Goal: Task Accomplishment & Management: Manage account settings

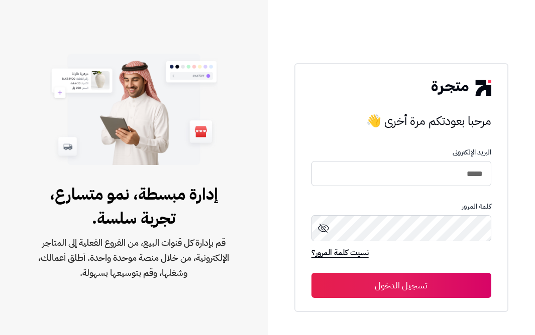
click at [368, 282] on button "تسجيل الدخول" at bounding box center [401, 285] width 180 height 25
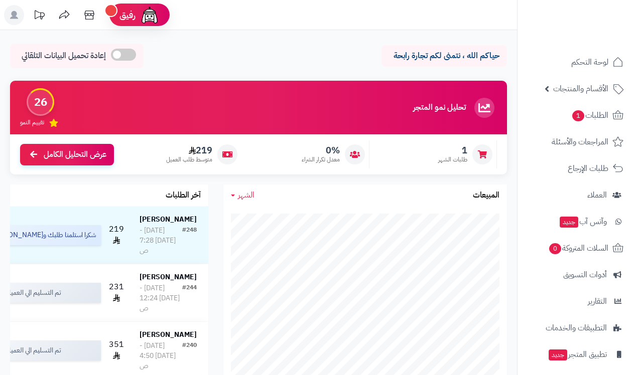
click at [475, 155] on div at bounding box center [482, 155] width 20 height 20
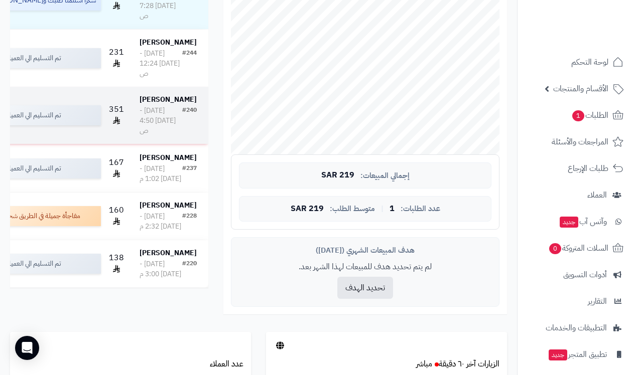
scroll to position [204, 0]
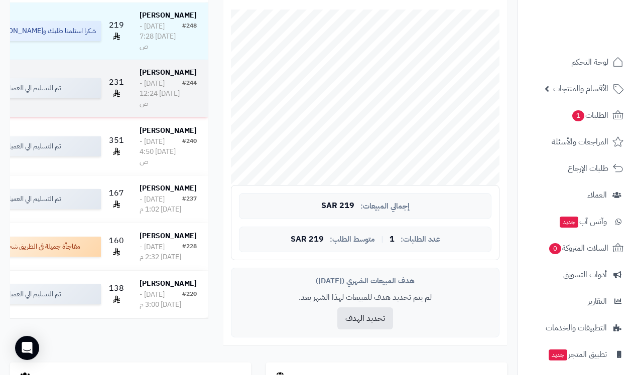
click at [170, 109] on div "الإثنين - ٧ يوليو ٢٠٢٥ - 12:24 ص" at bounding box center [161, 94] width 43 height 30
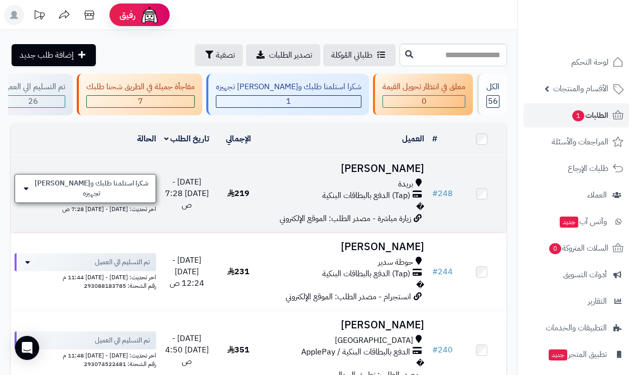
click at [95, 193] on span "شكرا استلمنا طلبك و[PERSON_NAME] تجهيزه" at bounding box center [92, 189] width 116 height 20
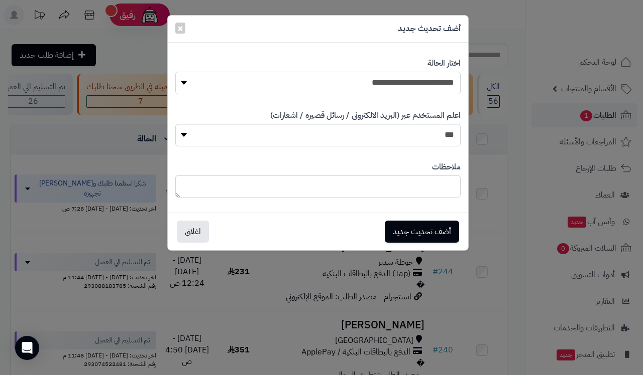
select select "*"
click at [414, 233] on button "أضف تحديث جديد" at bounding box center [422, 231] width 74 height 22
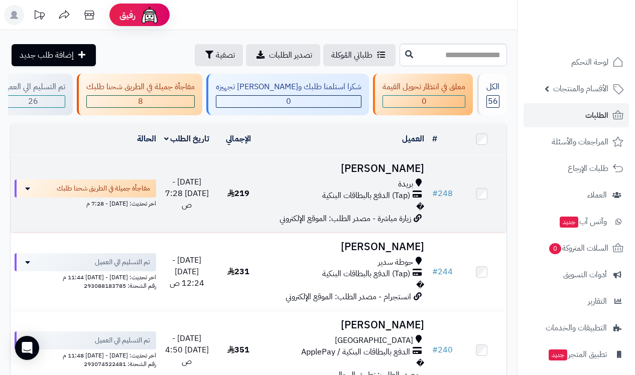
click at [396, 175] on h3 "[PERSON_NAME]" at bounding box center [345, 169] width 157 height 12
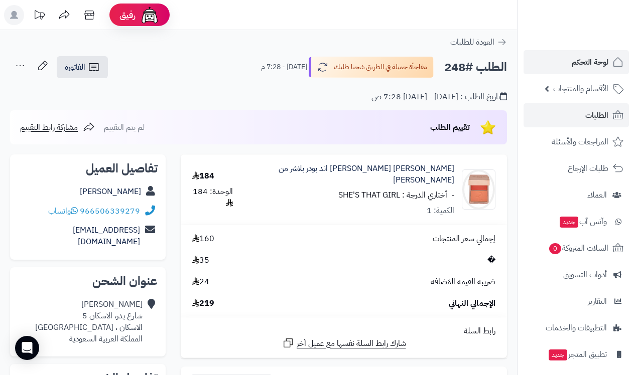
click at [576, 59] on span "لوحة التحكم" at bounding box center [590, 62] width 37 height 14
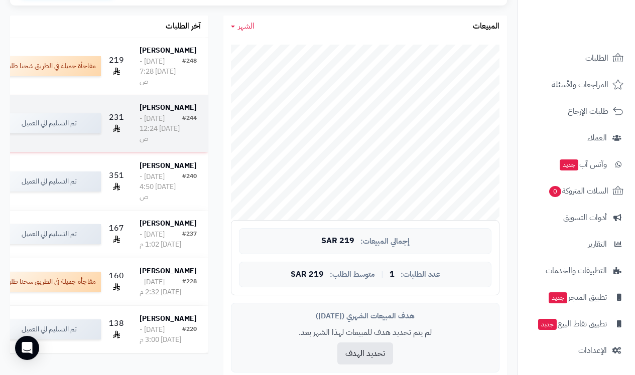
scroll to position [83, 0]
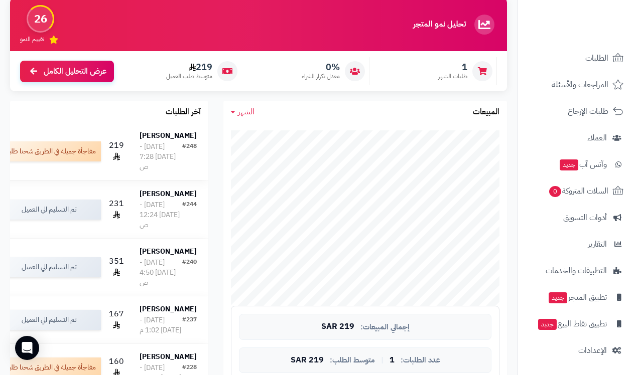
click at [188, 140] on strong "[PERSON_NAME]" at bounding box center [168, 136] width 57 height 11
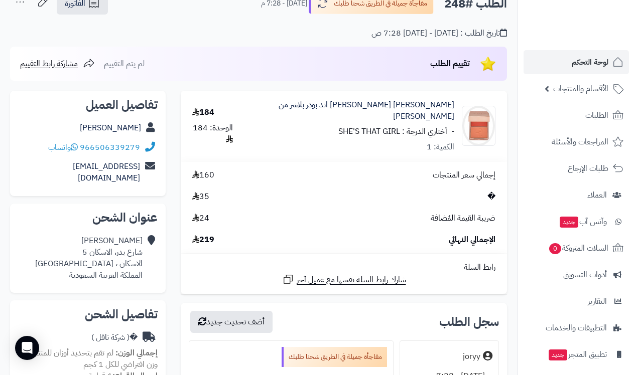
scroll to position [66, 0]
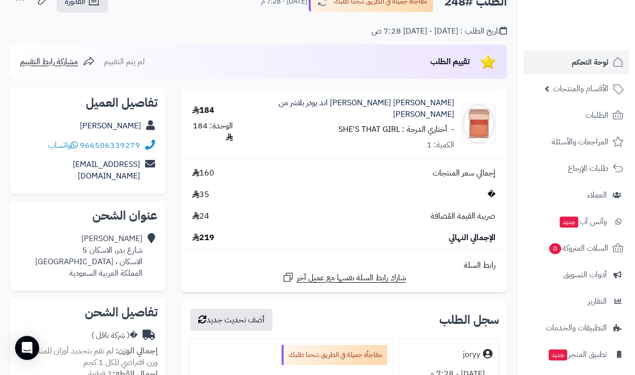
click at [491, 189] on span "�" at bounding box center [491, 195] width 8 height 12
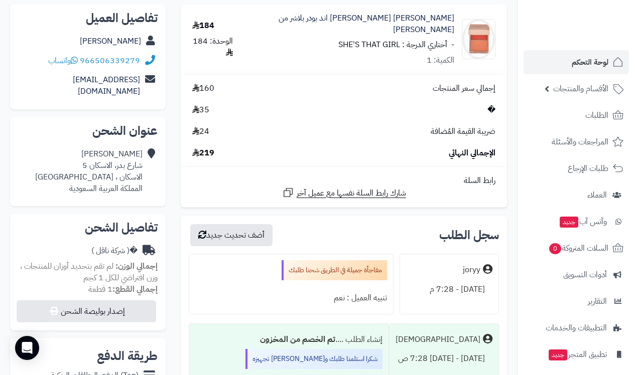
scroll to position [153, 0]
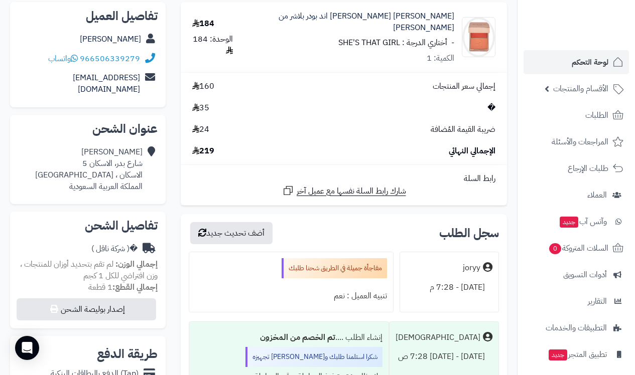
click at [595, 64] on span "لوحة التحكم" at bounding box center [590, 62] width 37 height 14
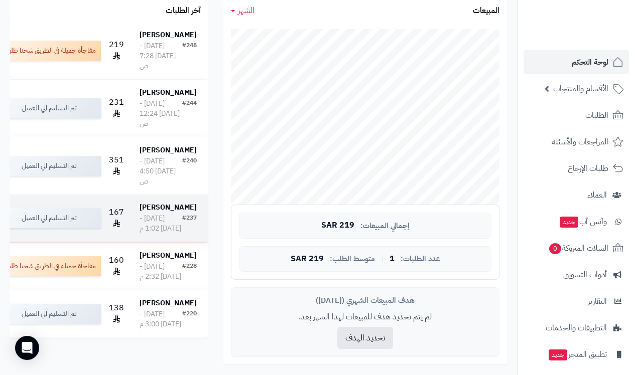
scroll to position [203, 0]
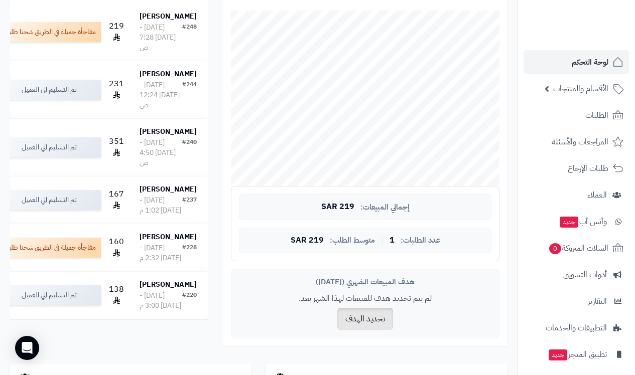
click at [367, 315] on button "تحديد الهدف" at bounding box center [365, 319] width 56 height 22
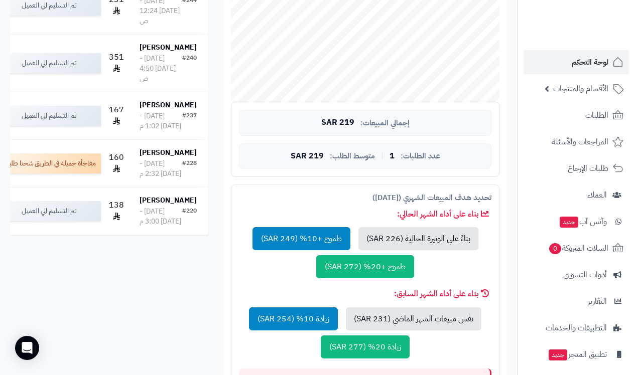
scroll to position [290, 0]
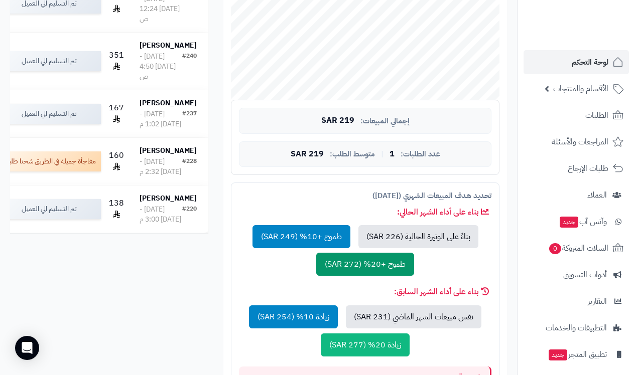
click at [335, 263] on button "طموح +20% (272 SAR)" at bounding box center [365, 264] width 98 height 23
type input "***"
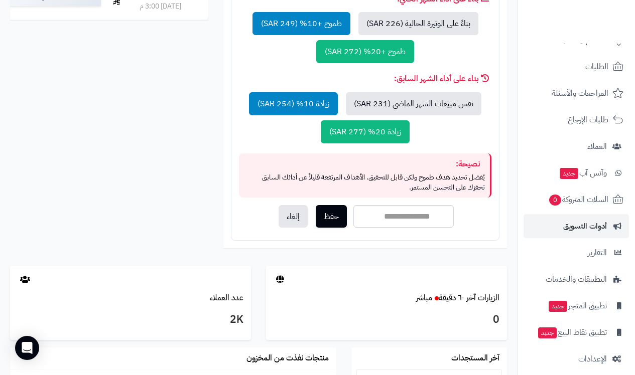
scroll to position [51, 0]
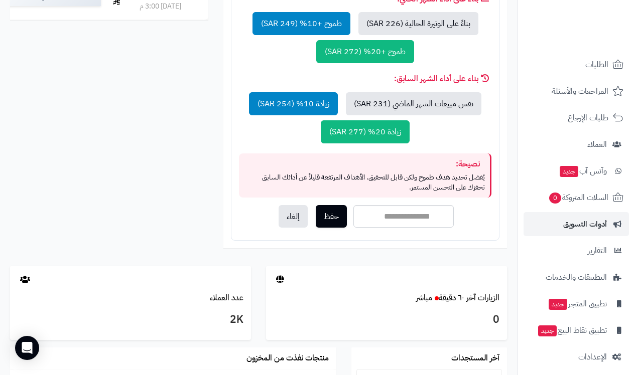
click at [588, 221] on span "أدوات التسويق" at bounding box center [585, 224] width 44 height 14
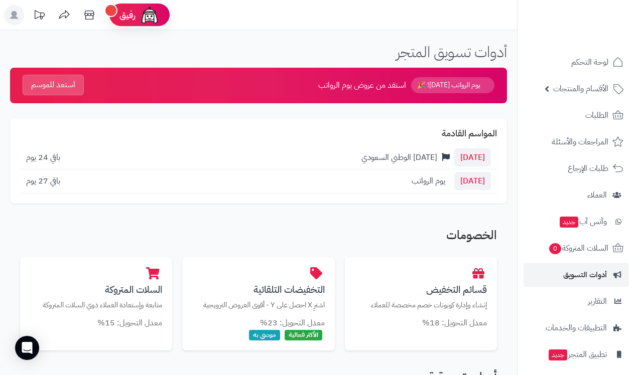
click at [58, 83] on button "استعد للموسم" at bounding box center [53, 85] width 61 height 21
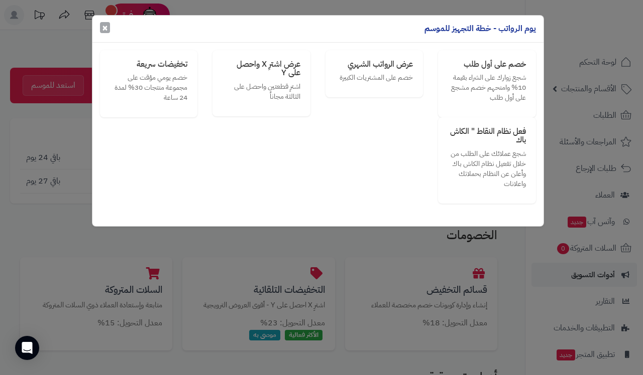
click at [101, 30] on button "×" at bounding box center [105, 27] width 10 height 11
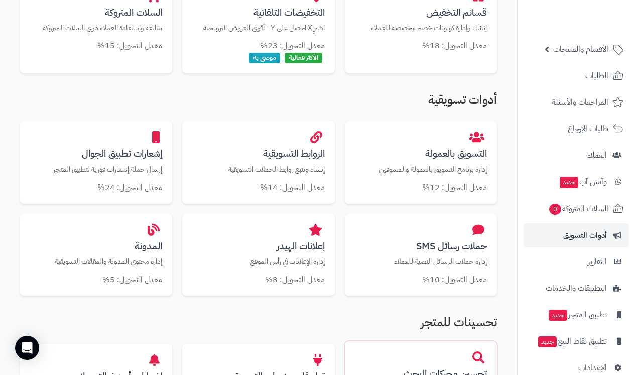
scroll to position [356, 0]
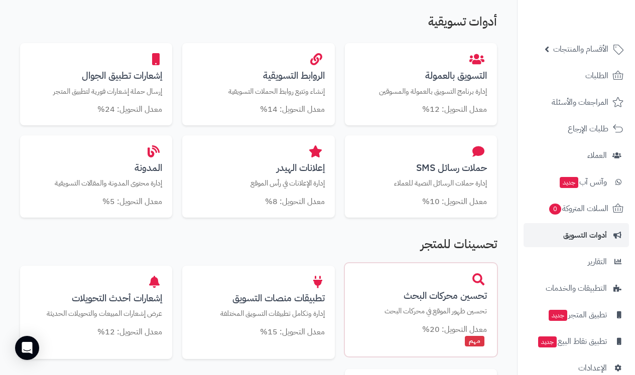
click at [438, 306] on p "تحسين ظهور الموقع في محركات البحث" at bounding box center [421, 311] width 132 height 11
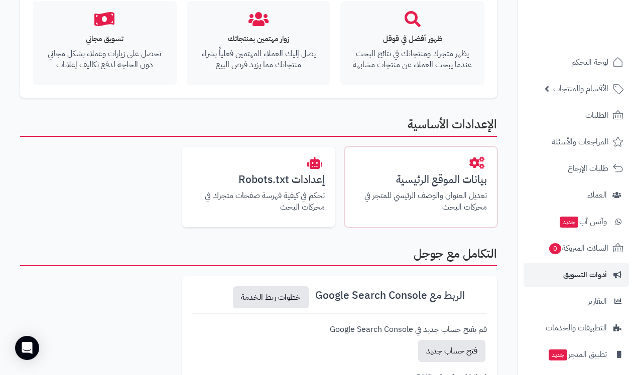
scroll to position [190, 0]
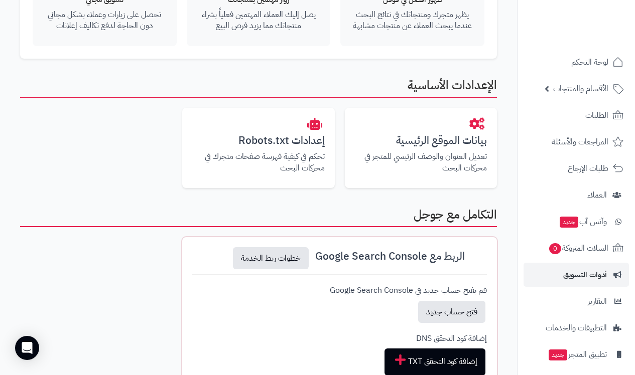
click at [481, 255] on icon at bounding box center [478, 256] width 12 height 12
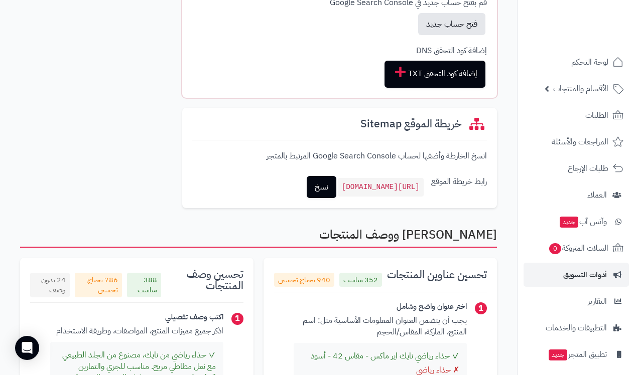
scroll to position [398, 0]
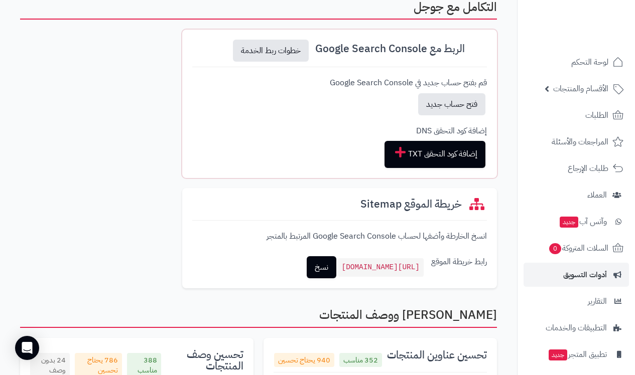
click at [479, 46] on icon at bounding box center [478, 48] width 12 height 12
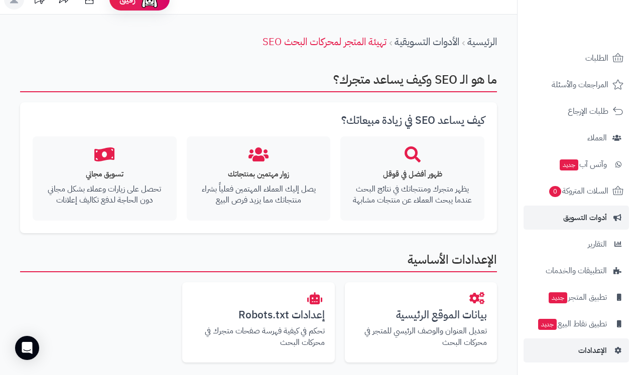
scroll to position [25, 0]
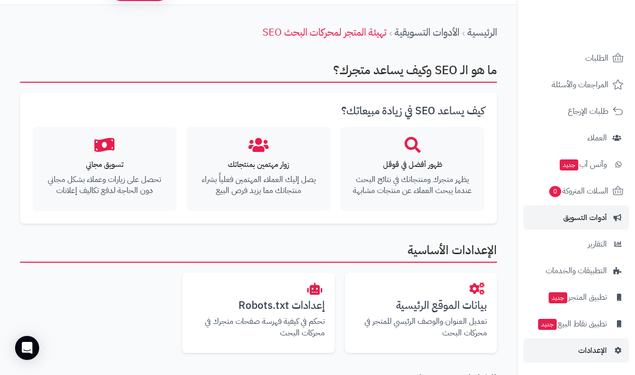
click at [602, 356] on span "الإعدادات" at bounding box center [592, 351] width 29 height 14
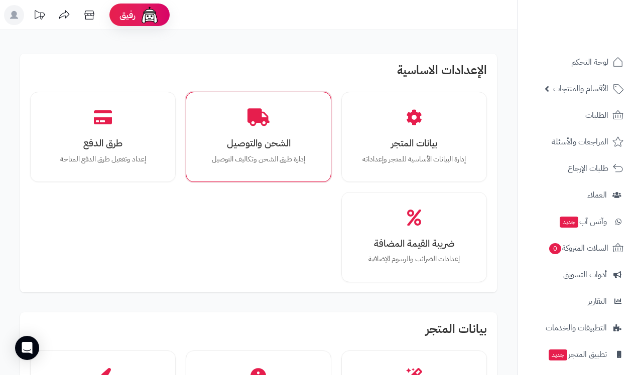
click at [254, 127] on div "الشحن والتوصيل إدارة طرق الشحن وتكاليف التوصيل" at bounding box center [258, 136] width 131 height 75
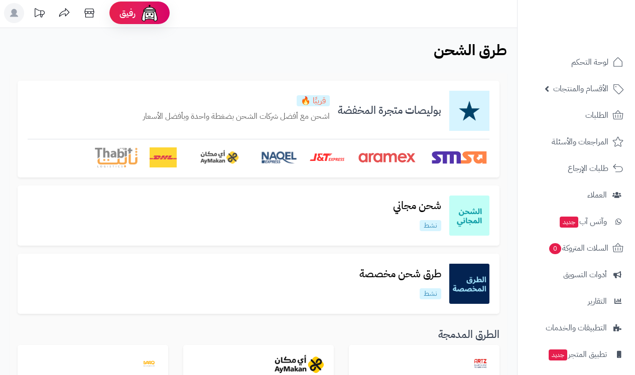
scroll to position [71, 0]
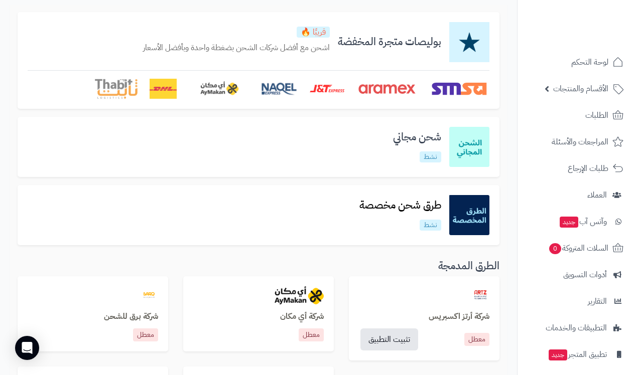
click at [432, 156] on p "نشط" at bounding box center [431, 157] width 22 height 11
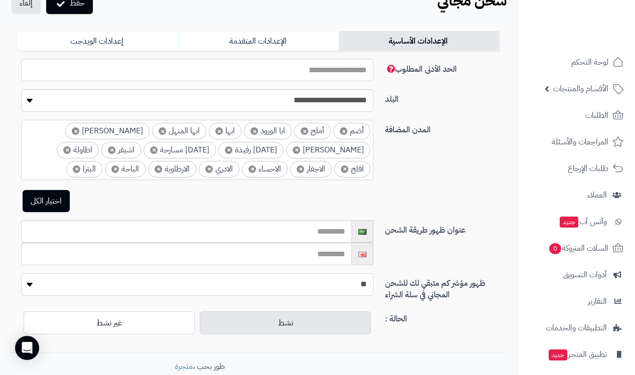
scroll to position [54, 0]
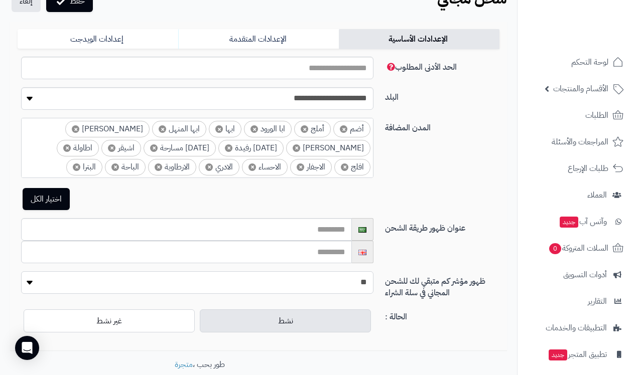
select select "*"
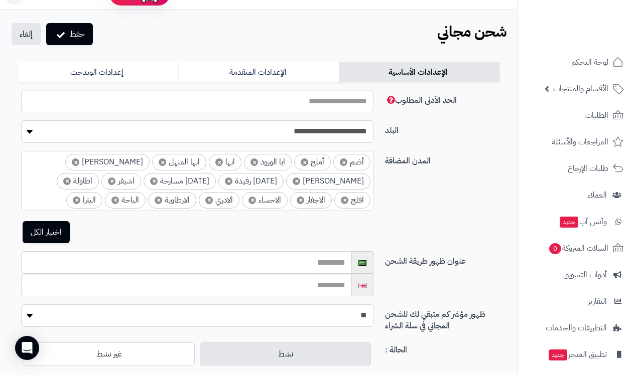
scroll to position [164, 0]
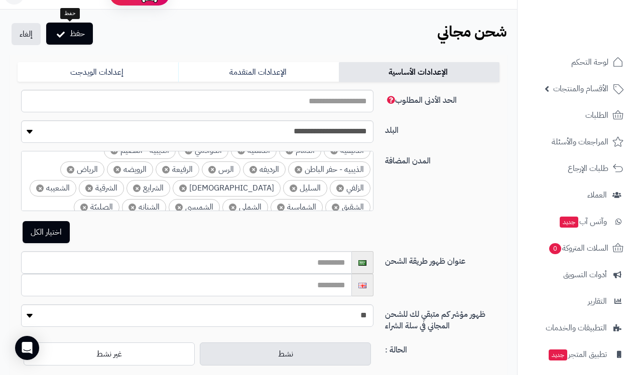
click at [90, 35] on button "حفظ" at bounding box center [69, 34] width 47 height 22
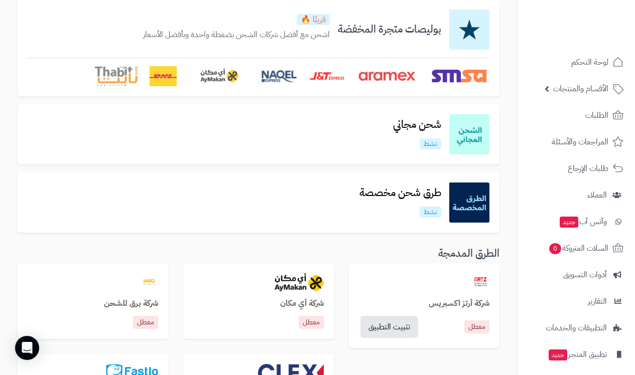
scroll to position [193, 0]
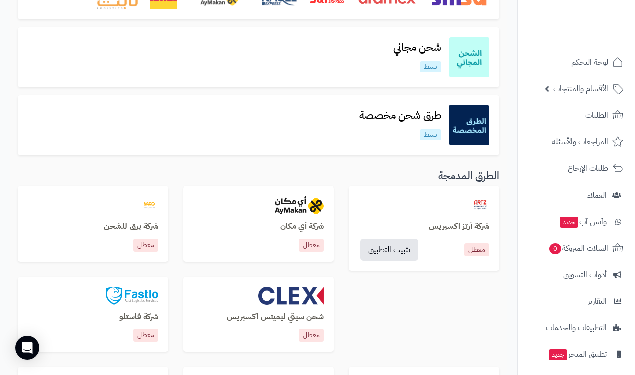
click at [460, 131] on img at bounding box center [469, 125] width 40 height 40
click at [433, 133] on p "نشط" at bounding box center [431, 135] width 22 height 11
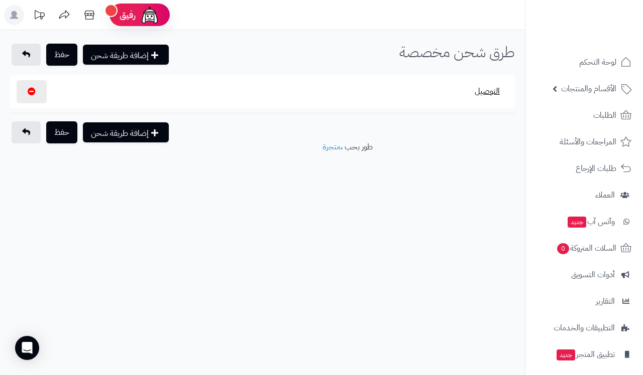
click at [490, 91] on button "التوصيل" at bounding box center [487, 91] width 42 height 23
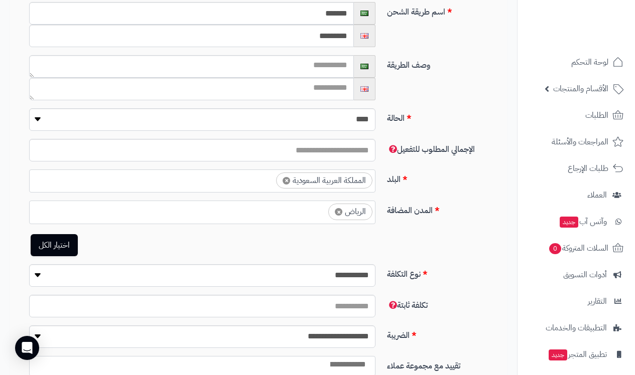
scroll to position [221, 0]
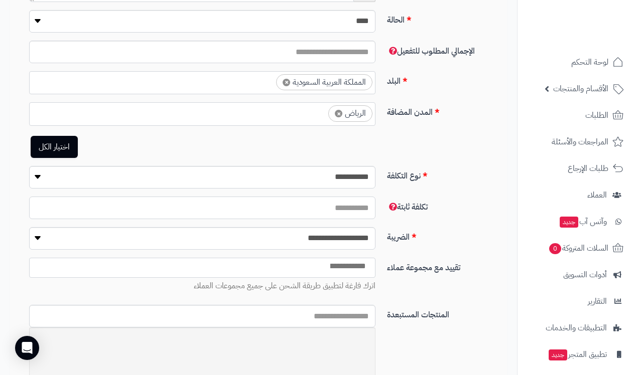
click at [338, 203] on input "**" at bounding box center [202, 208] width 346 height 23
type input "**"
click at [459, 182] on div "**********" at bounding box center [262, 181] width 497 height 31
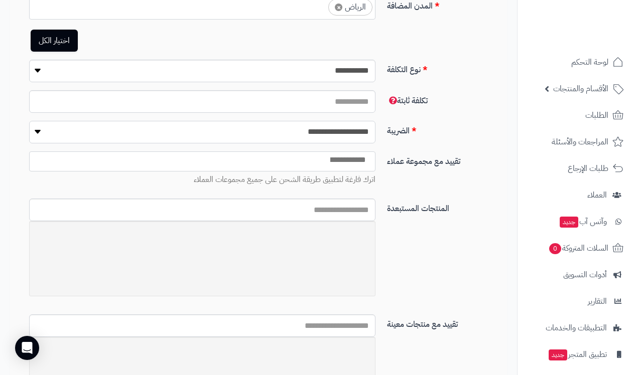
scroll to position [460, 0]
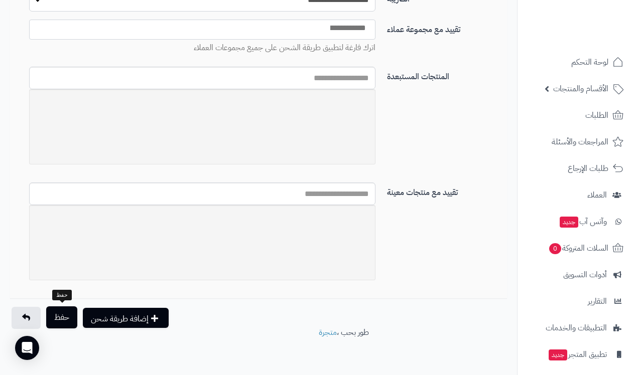
click at [68, 313] on button "حفظ" at bounding box center [61, 318] width 31 height 22
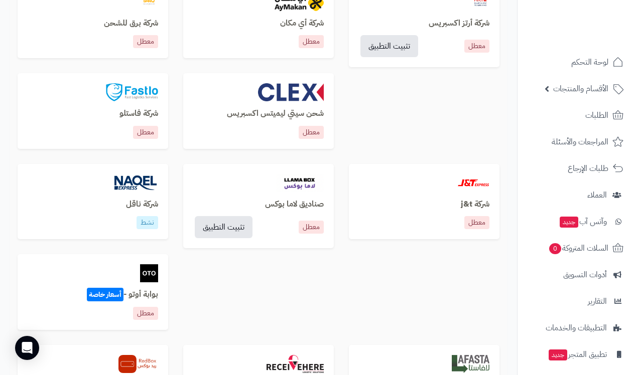
scroll to position [687, 0]
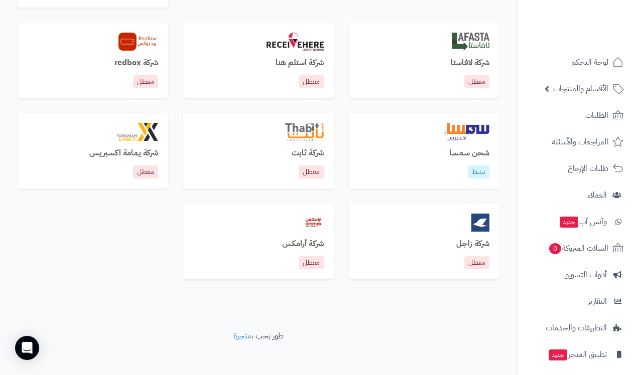
click at [471, 154] on h3 "شحن سمسا" at bounding box center [424, 153] width 131 height 9
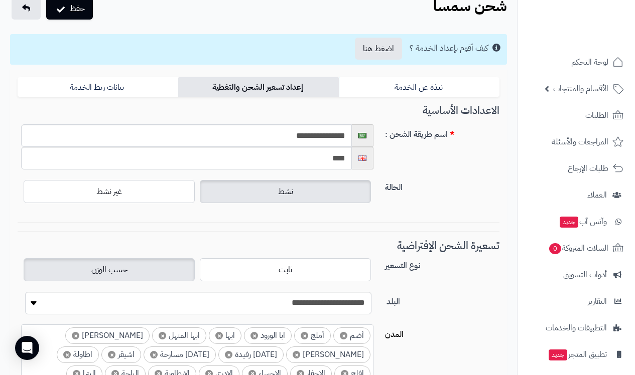
scroll to position [30, 0]
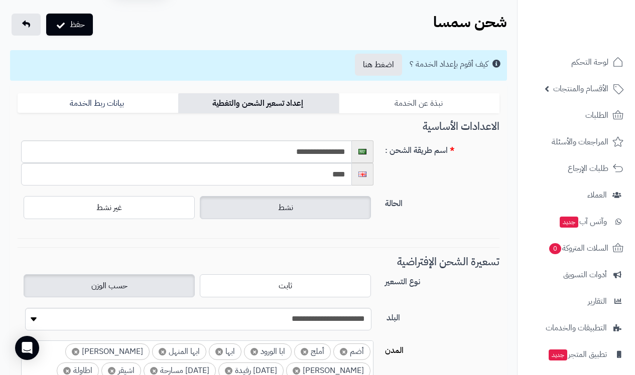
click at [429, 100] on link "نبذة عن الخدمة" at bounding box center [419, 103] width 161 height 20
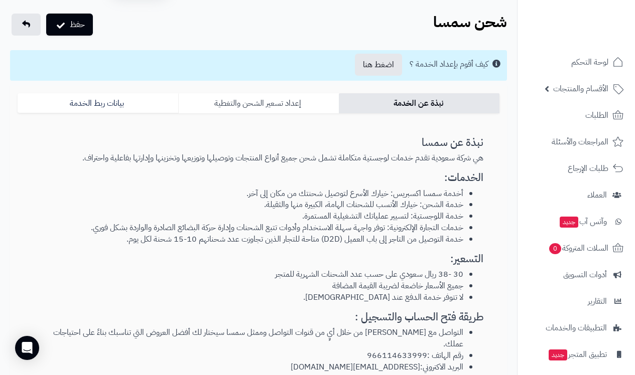
click at [274, 102] on link "إعداد تسعير الشحن والتغطية" at bounding box center [258, 103] width 161 height 20
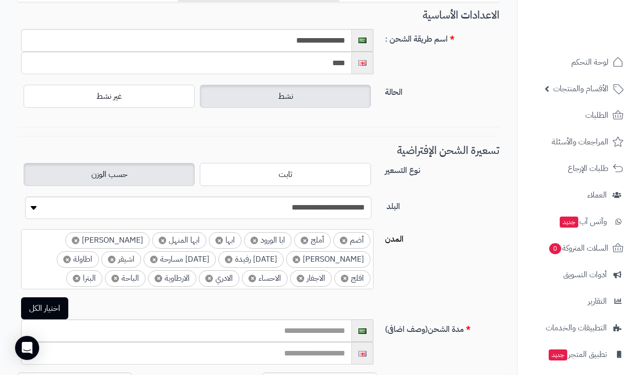
scroll to position [0, 0]
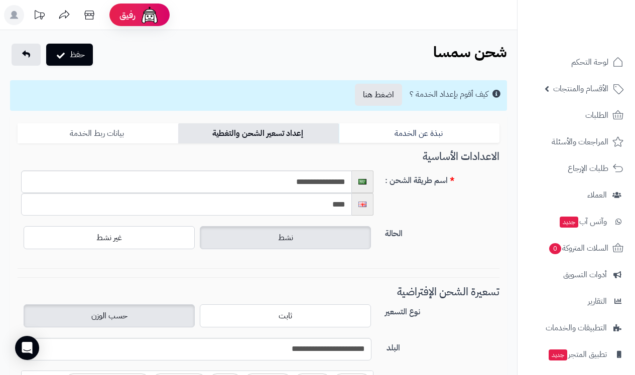
click at [90, 138] on link "بيانات ربط الخدمة" at bounding box center [98, 133] width 161 height 20
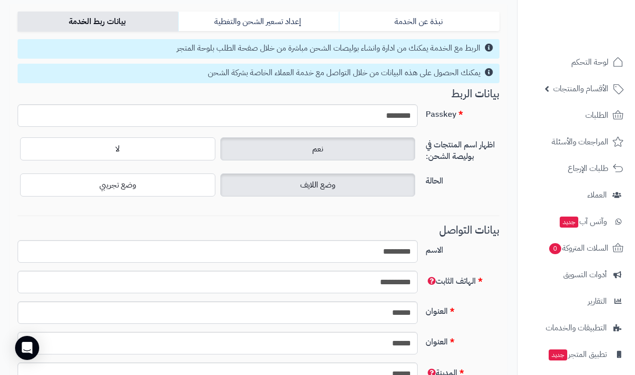
scroll to position [6, 0]
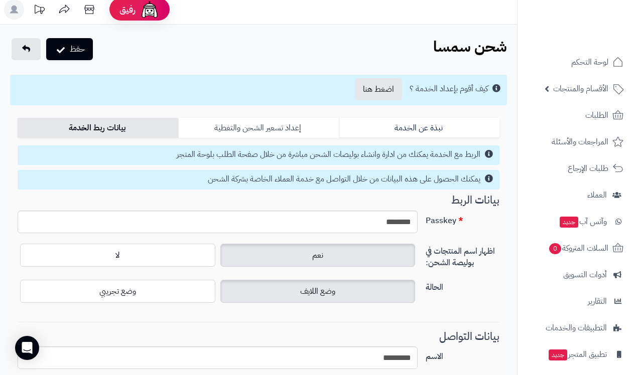
click at [293, 124] on link "إعداد تسعير الشحن والتغطية" at bounding box center [258, 128] width 161 height 20
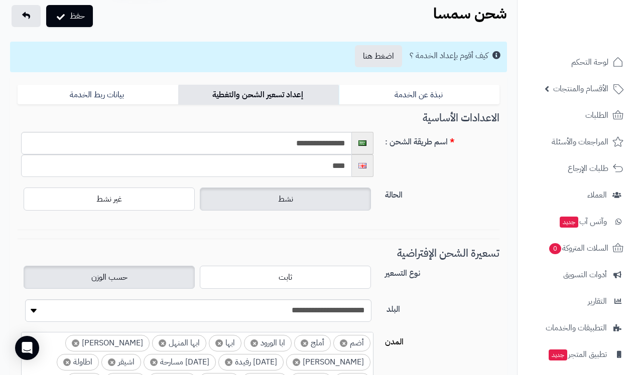
scroll to position [0, 0]
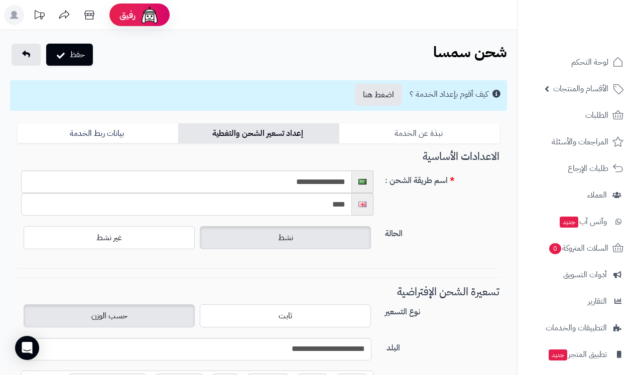
click at [424, 126] on link "نبذة عن الخدمة" at bounding box center [419, 133] width 161 height 20
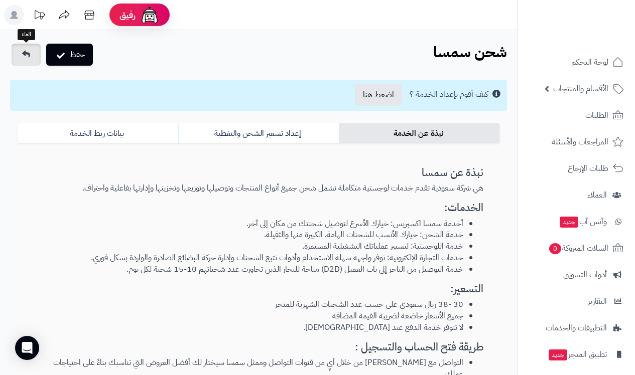
click at [26, 61] on link at bounding box center [26, 55] width 29 height 22
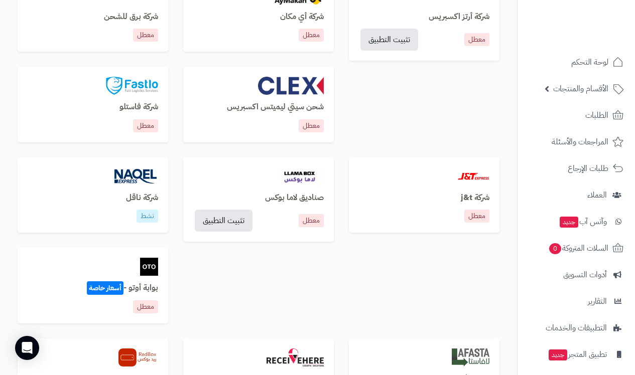
scroll to position [466, 0]
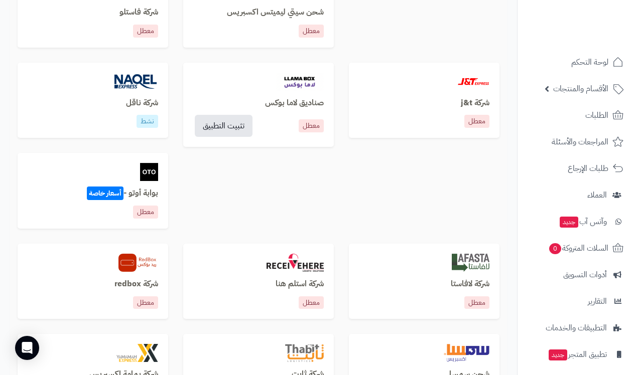
click at [140, 100] on h3 "شركة ناقل" at bounding box center [93, 103] width 131 height 9
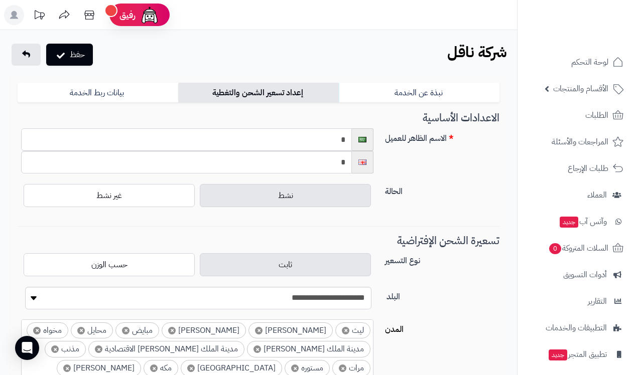
click at [35, 138] on input "*" at bounding box center [186, 140] width 331 height 23
type input "*"
type input "****"
click at [309, 162] on input "*" at bounding box center [186, 162] width 331 height 23
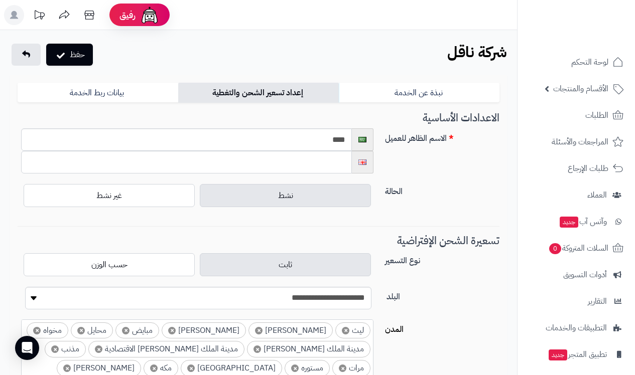
type input "*"
type input "*****"
click at [63, 52] on icon "submit" at bounding box center [61, 54] width 8 height 10
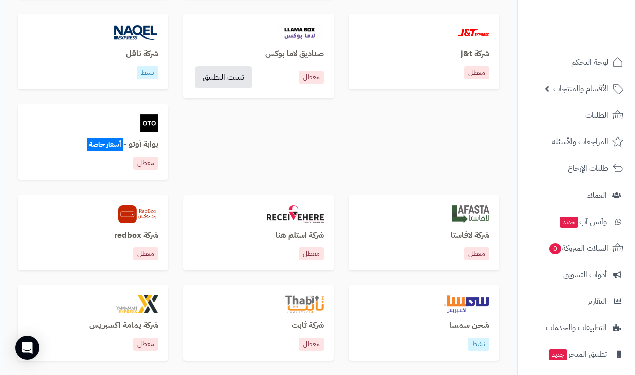
scroll to position [653, 0]
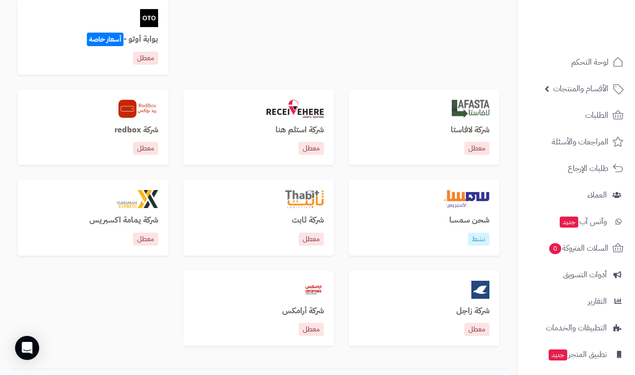
click at [469, 216] on h3 "شحن سمسا" at bounding box center [424, 220] width 131 height 9
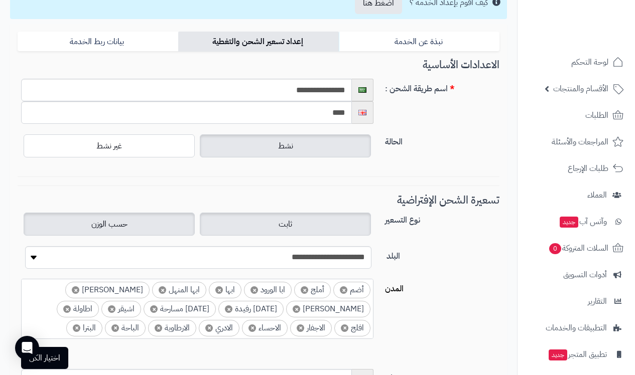
scroll to position [92, 0]
click at [297, 225] on label "ثابت" at bounding box center [285, 224] width 171 height 23
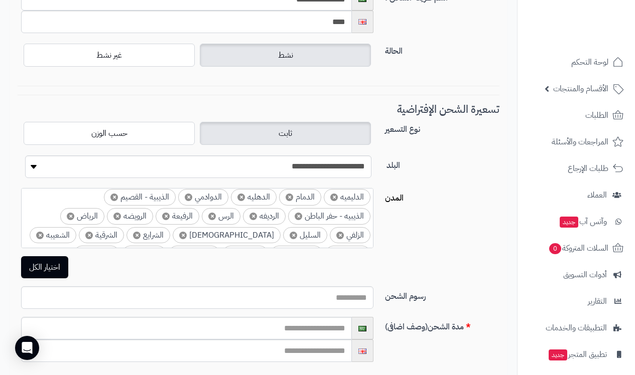
scroll to position [233, 0]
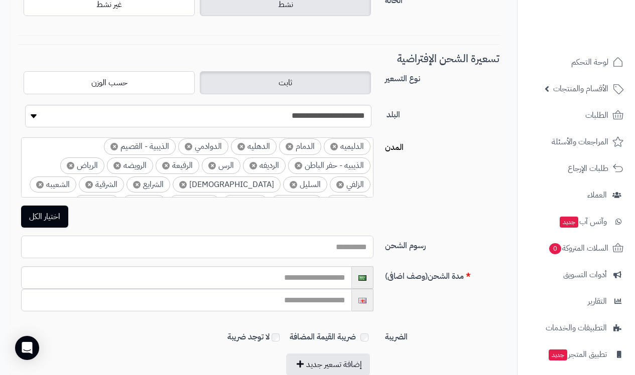
click at [347, 243] on input "رسوم الشحن" at bounding box center [197, 247] width 352 height 23
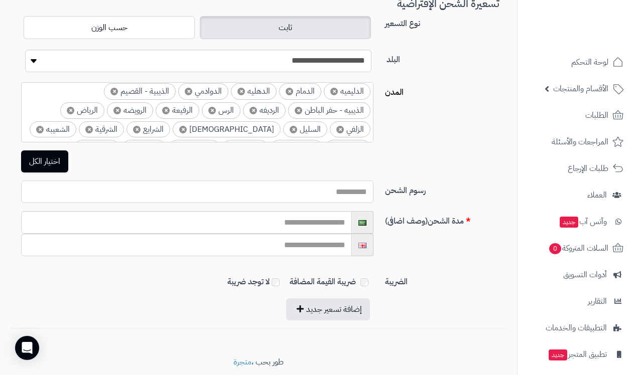
scroll to position [291, 0]
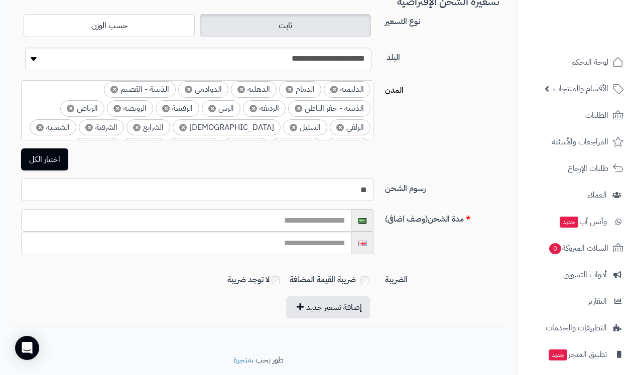
type input "**"
click at [413, 238] on div "مدة الشحن(وصف اضافى)" at bounding box center [259, 235] width 490 height 53
click at [340, 223] on input "text" at bounding box center [186, 220] width 331 height 23
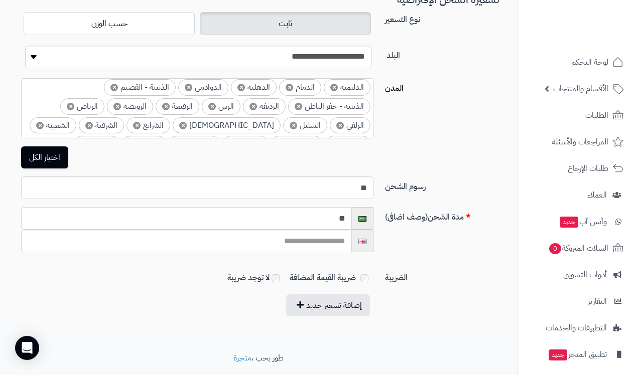
type input "*"
type input "**********"
drag, startPoint x: 423, startPoint y: 246, endPoint x: 340, endPoint y: 228, distance: 84.8
click at [422, 245] on div "**********" at bounding box center [259, 233] width 490 height 53
click at [326, 245] on input "text" at bounding box center [186, 241] width 331 height 23
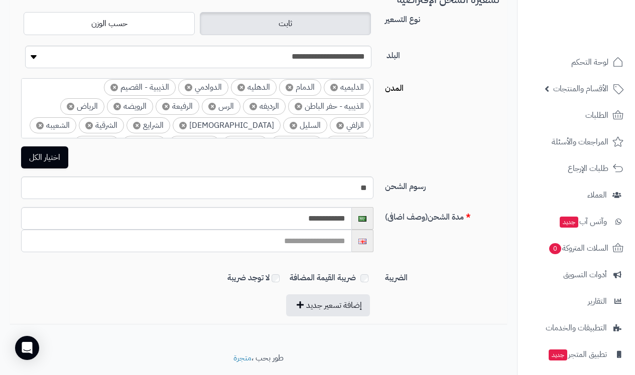
type input "*"
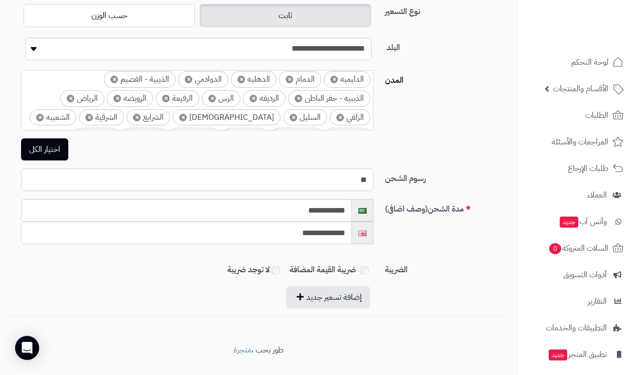
scroll to position [320, 0]
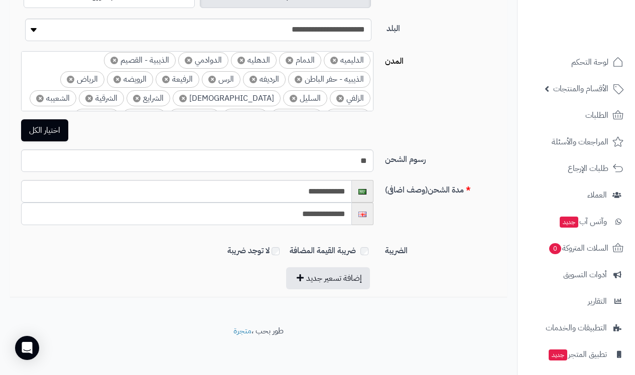
type input "**********"
click at [471, 310] on div "حفظ شحن سمسا الرئيسية الإضافات شحن سمسا كيف أقوم بإعداد الخدمة ؟ اضغط هنا نبذة …" at bounding box center [258, 17] width 517 height 615
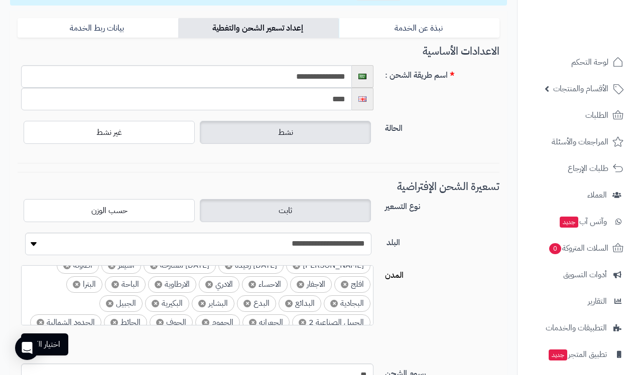
scroll to position [0, 0]
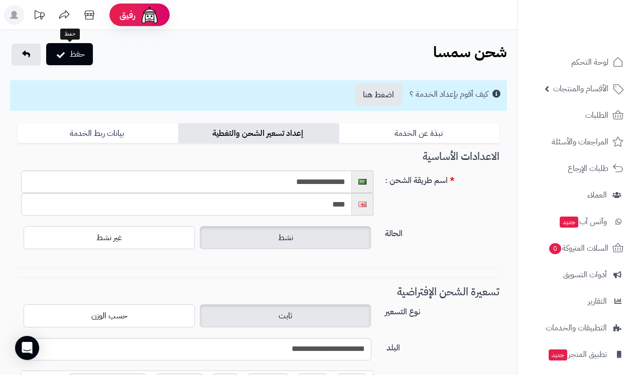
click at [71, 59] on button "حفظ" at bounding box center [69, 54] width 47 height 22
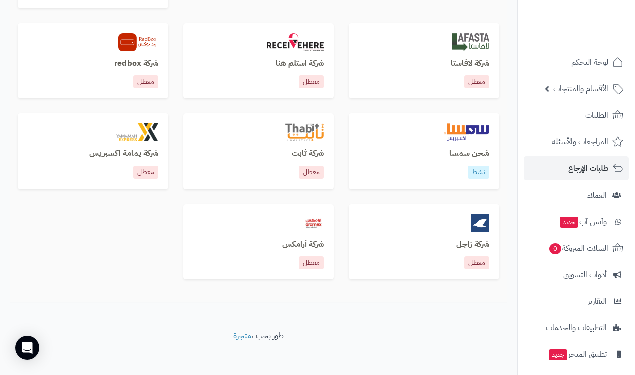
scroll to position [94, 0]
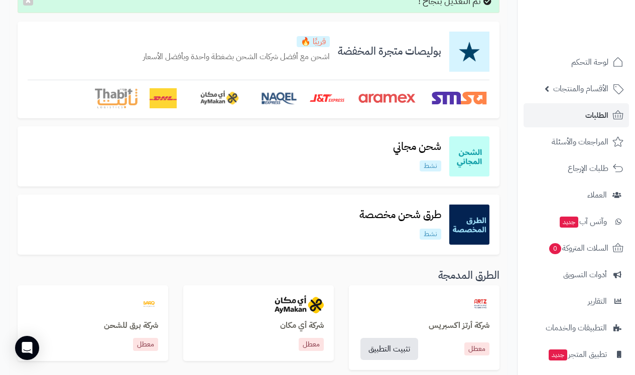
click at [609, 115] on link "الطلبات" at bounding box center [576, 115] width 105 height 24
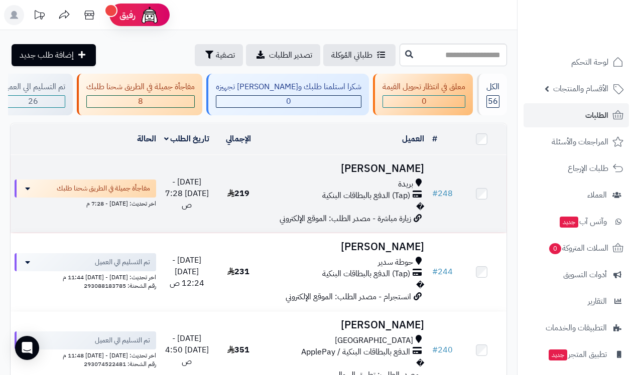
click at [398, 175] on h3 "[PERSON_NAME]" at bounding box center [345, 169] width 157 height 12
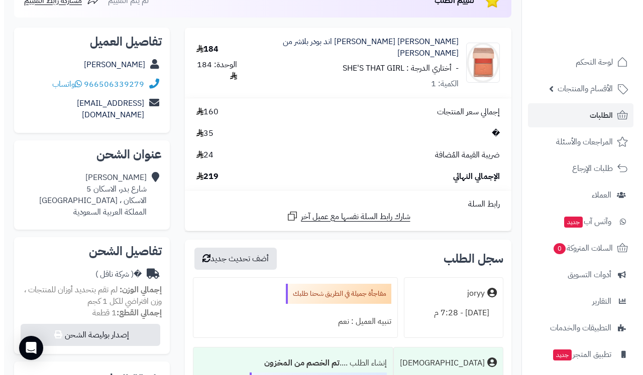
scroll to position [198, 0]
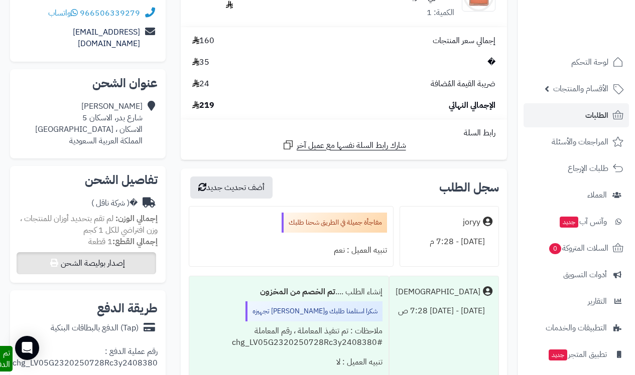
click at [123, 252] on button "إصدار بوليصة الشحن" at bounding box center [87, 263] width 140 height 22
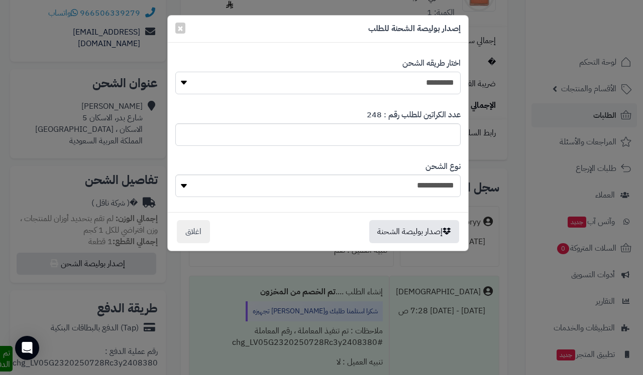
select select "****"
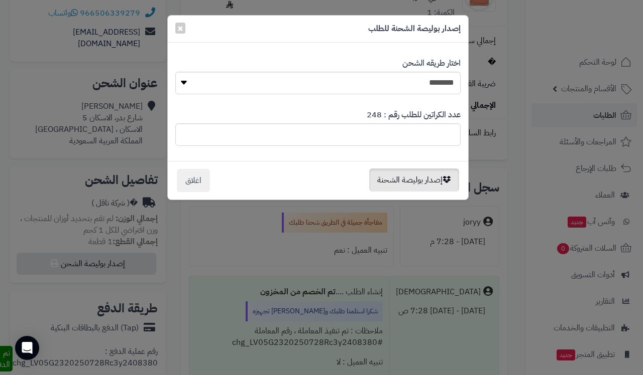
click at [398, 182] on button "إصدار بوليصة الشحنة" at bounding box center [414, 180] width 90 height 23
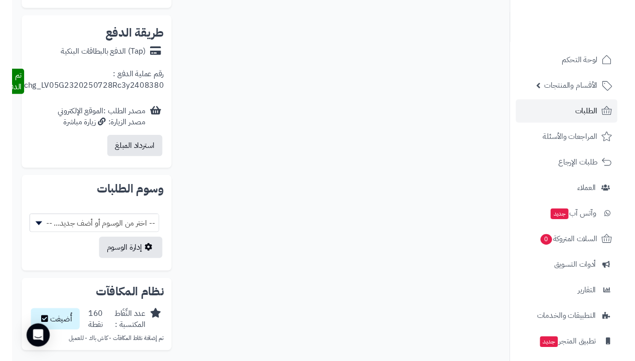
scroll to position [757, 0]
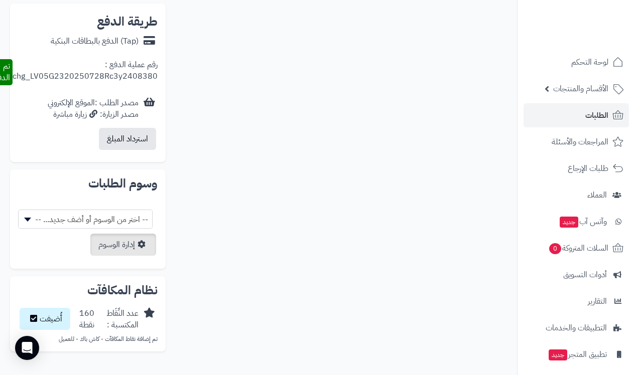
click at [146, 234] on link "إدارة الوسوم" at bounding box center [123, 245] width 66 height 22
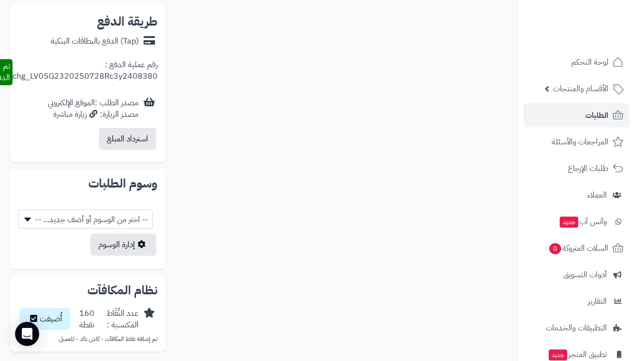
scroll to position [0, 0]
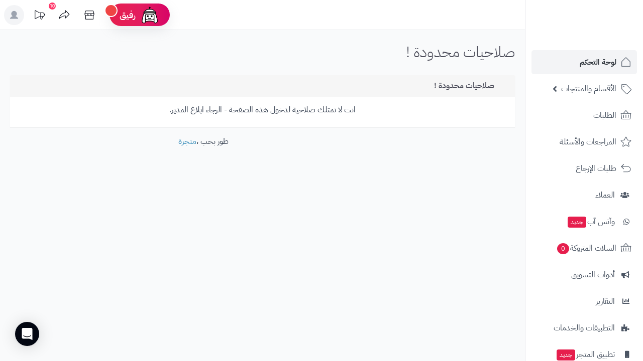
click at [598, 63] on span "لوحة التحكم" at bounding box center [597, 62] width 37 height 14
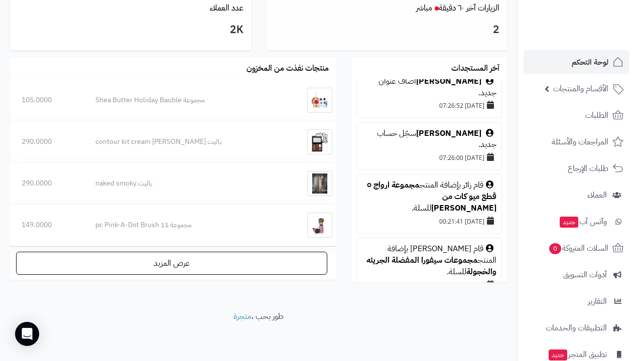
scroll to position [653, 0]
